Goal: Task Accomplishment & Management: Manage account settings

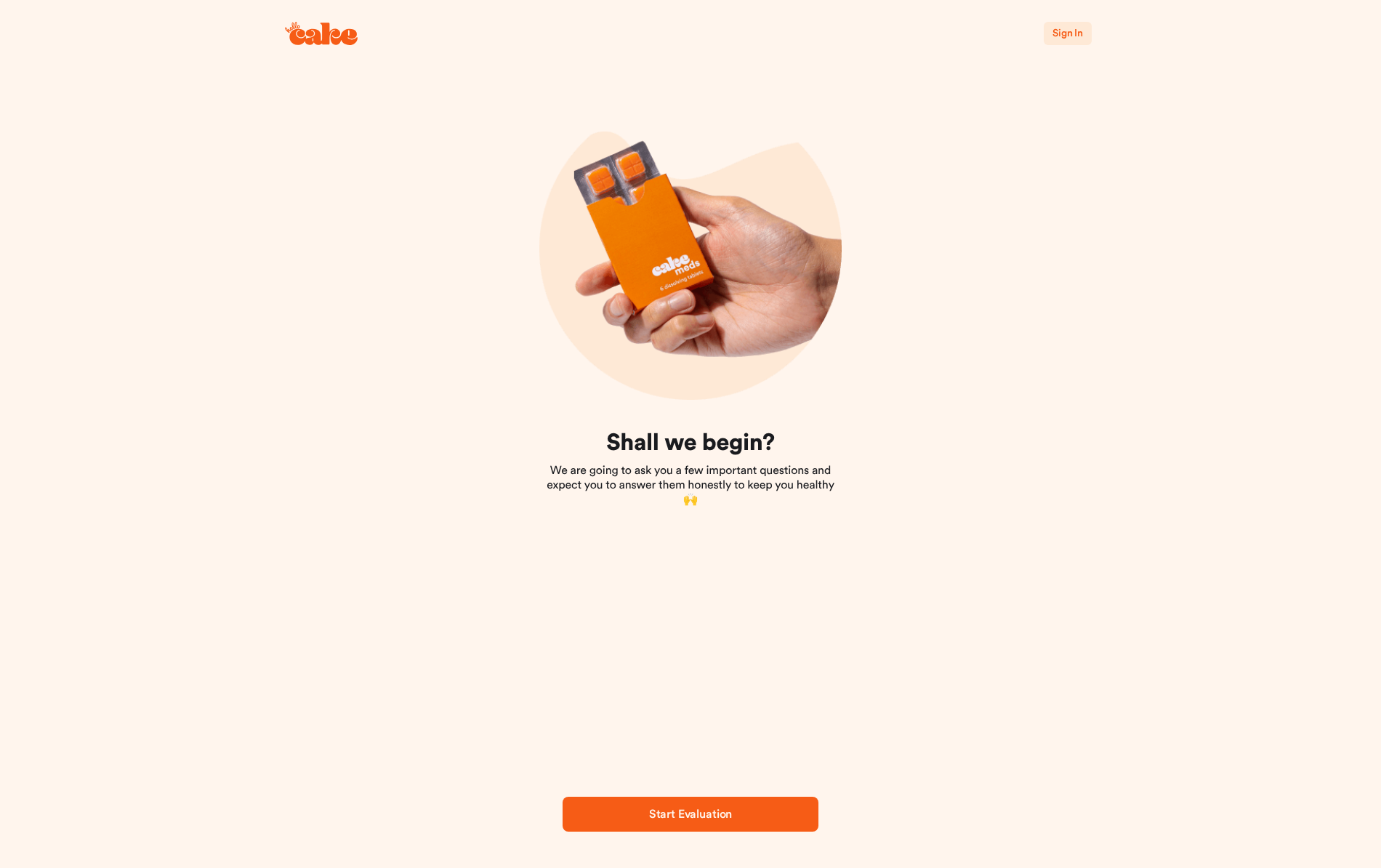
click at [1066, 38] on span "Sign In" at bounding box center [1068, 33] width 31 height 10
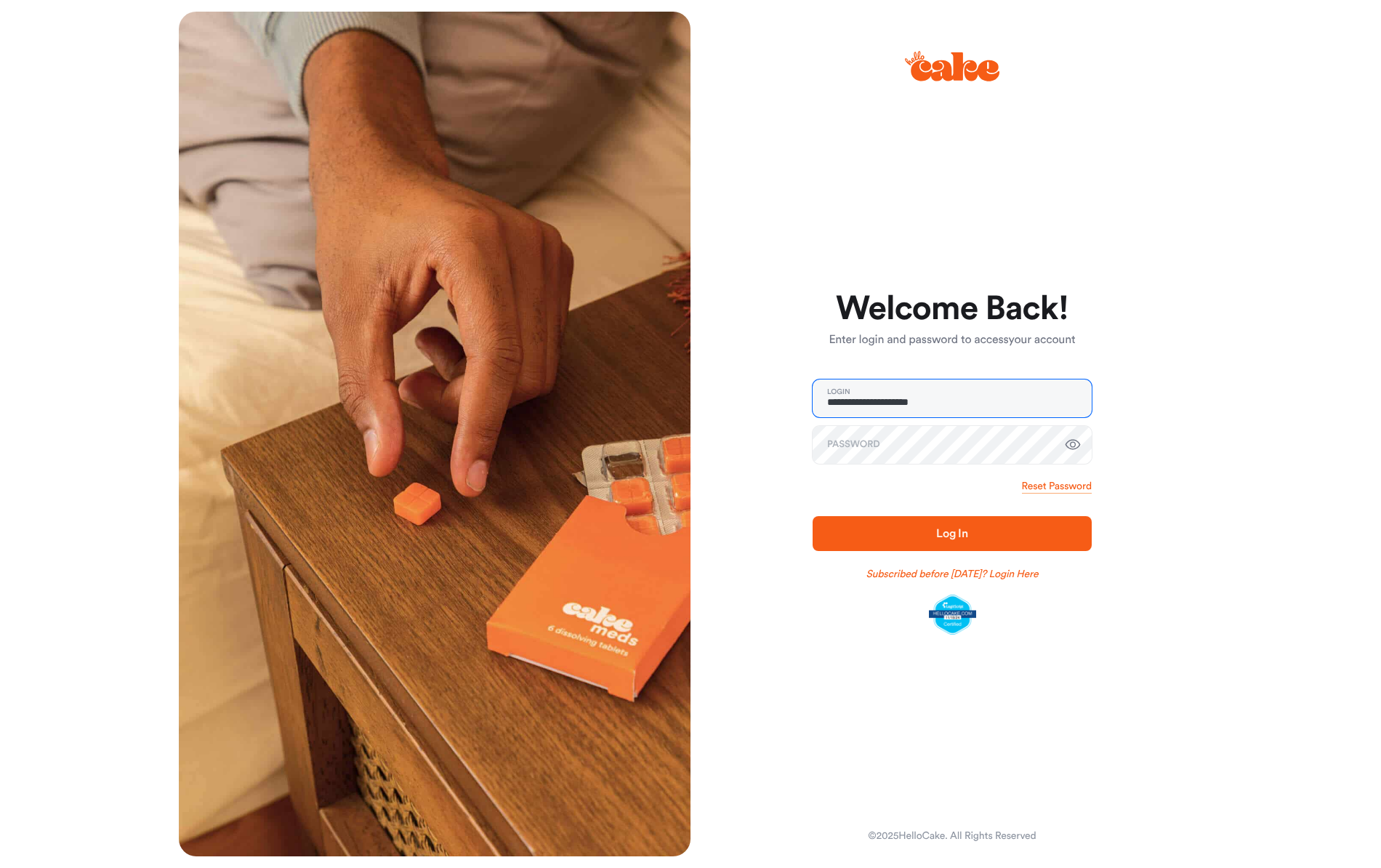
type input "**********"
click at [976, 542] on span "Log In" at bounding box center [952, 533] width 233 height 18
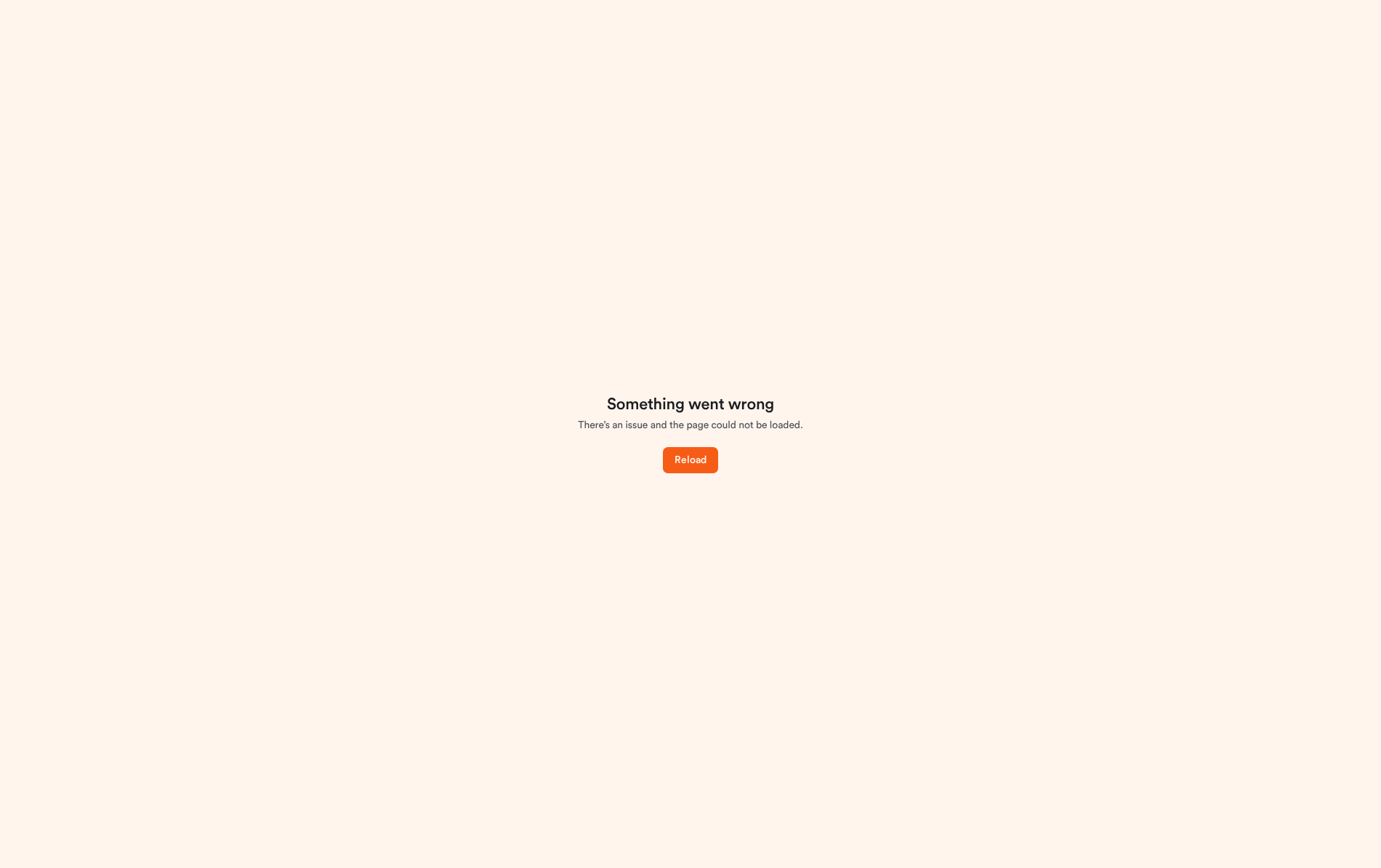
click at [693, 465] on span "Reload" at bounding box center [690, 460] width 32 height 10
click at [698, 465] on span "Reload" at bounding box center [690, 460] width 32 height 10
click at [709, 473] on button "Reload" at bounding box center [690, 460] width 55 height 26
click at [702, 465] on span "Reload" at bounding box center [690, 460] width 32 height 10
